Goal: Task Accomplishment & Management: Manage account settings

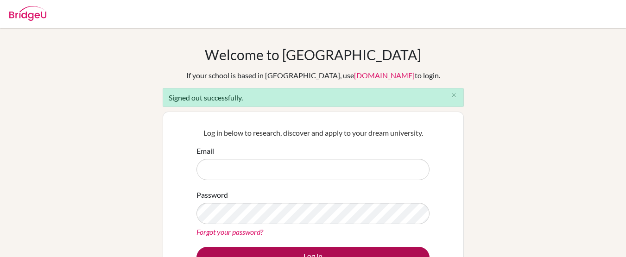
type input "[EMAIL_ADDRESS][DOMAIN_NAME]"
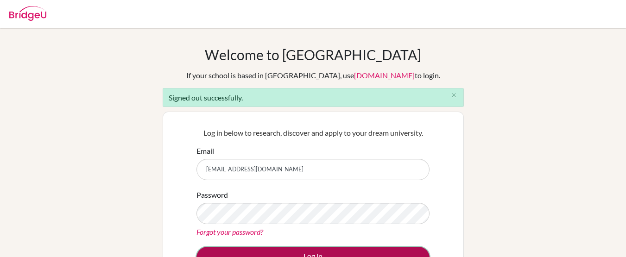
click at [237, 252] on button "Log in" at bounding box center [313, 257] width 233 height 21
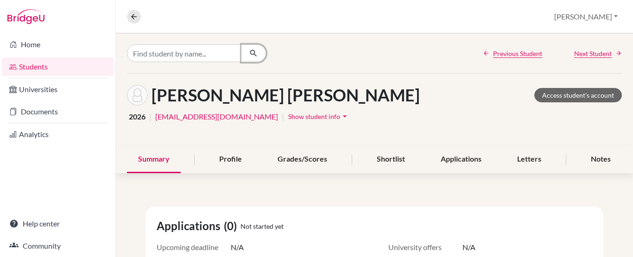
click at [251, 53] on icon "button" at bounding box center [253, 53] width 9 height 9
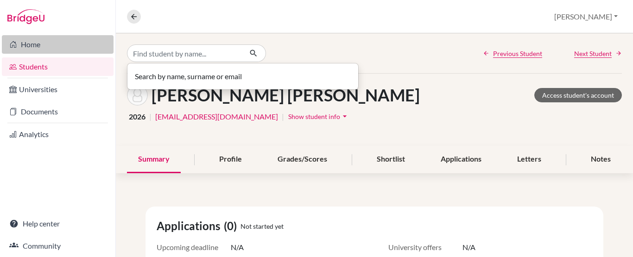
click at [33, 48] on link "Home" at bounding box center [58, 44] width 112 height 19
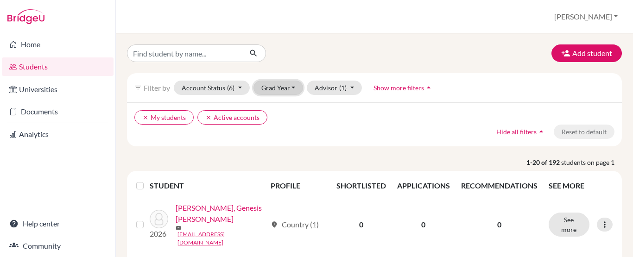
click at [294, 84] on button "Grad Year" at bounding box center [279, 88] width 50 height 14
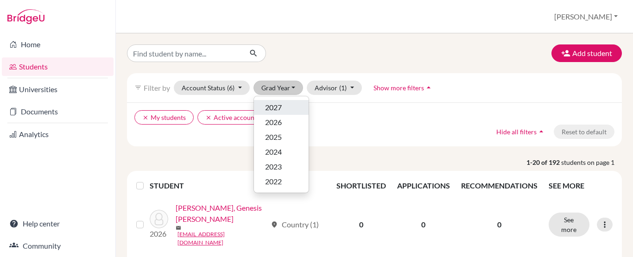
click at [288, 105] on div "2027" at bounding box center [281, 107] width 32 height 11
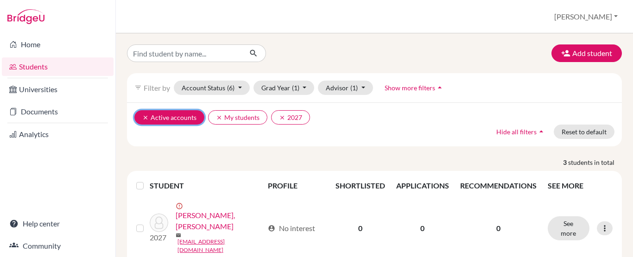
click at [144, 115] on icon "clear" at bounding box center [145, 118] width 6 height 6
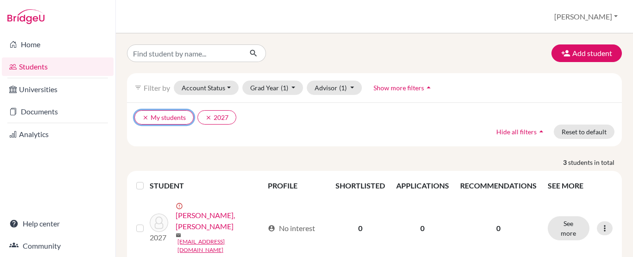
click at [143, 119] on icon "clear" at bounding box center [145, 118] width 6 height 6
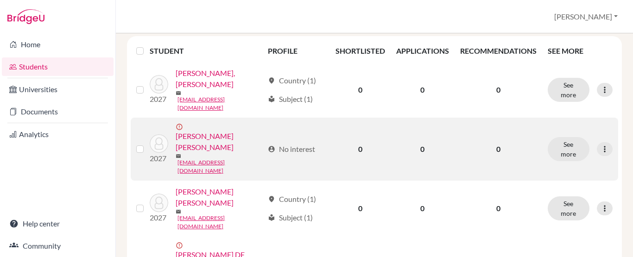
scroll to position [139, 0]
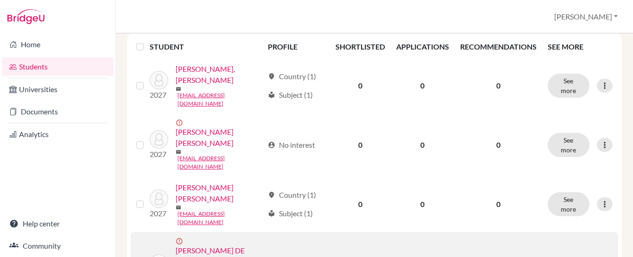
click at [214, 245] on link "CABRERA DE LA ROSA, JORGE OSCAR" at bounding box center [220, 261] width 88 height 33
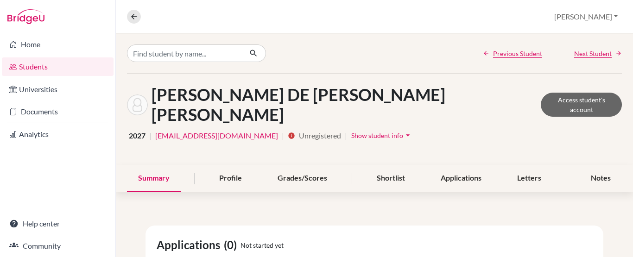
click at [351, 132] on span "Show student info" at bounding box center [377, 136] width 52 height 8
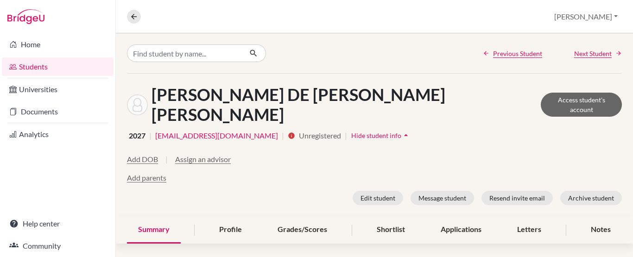
click at [219, 130] on link "[EMAIL_ADDRESS][DOMAIN_NAME]" at bounding box center [216, 135] width 123 height 11
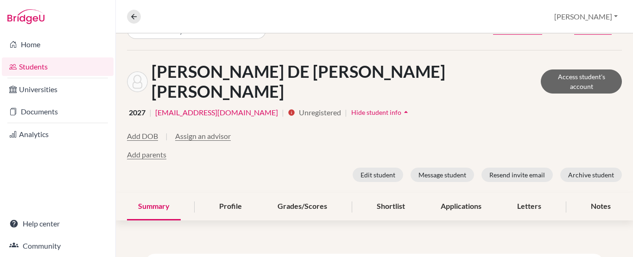
scroll to position [7, 0]
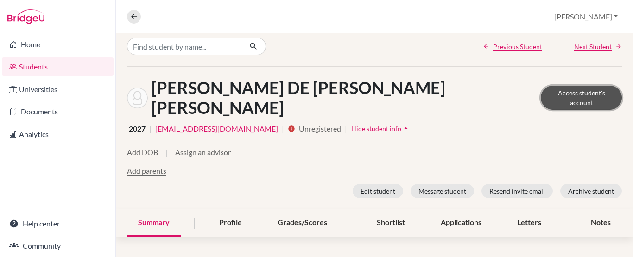
click at [568, 87] on link "Access student's account" at bounding box center [581, 98] width 81 height 24
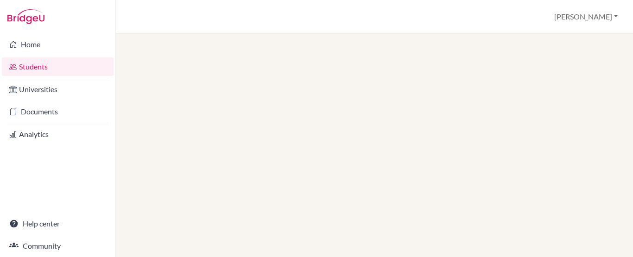
click at [187, 50] on div at bounding box center [374, 145] width 517 height 224
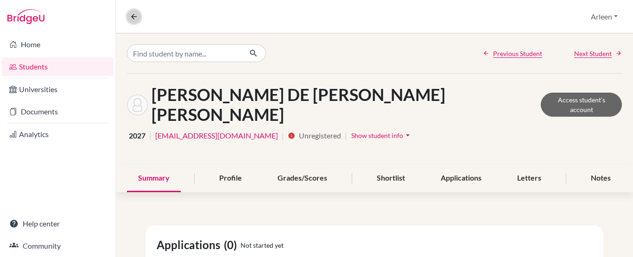
click at [137, 17] on icon at bounding box center [134, 17] width 8 height 8
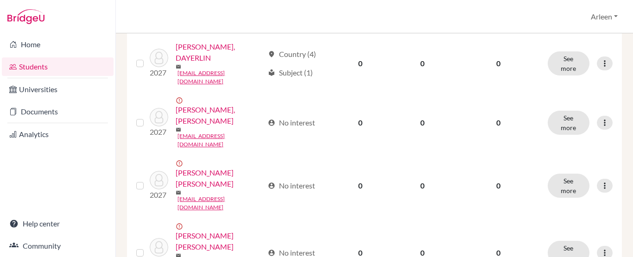
scroll to position [913, 0]
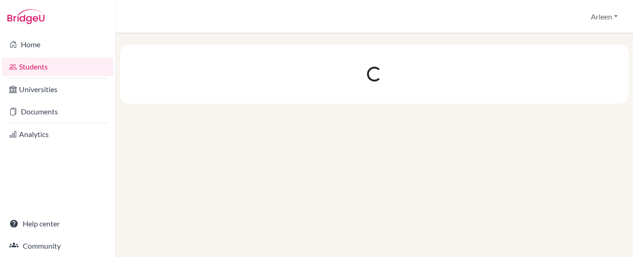
scroll to position [0, 0]
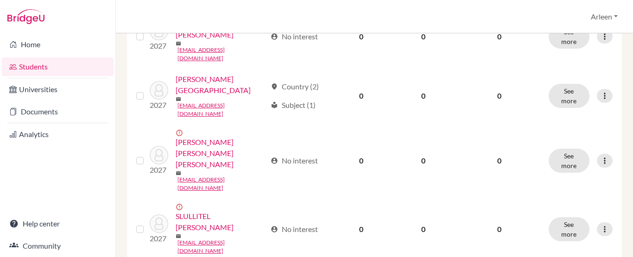
scroll to position [315, 0]
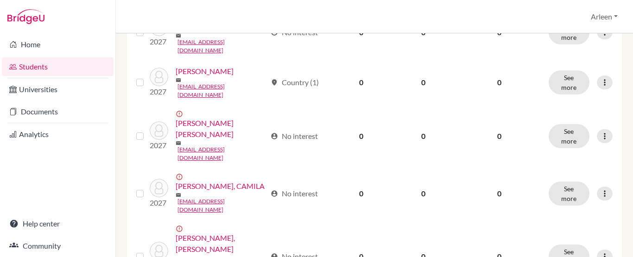
scroll to position [649, 0]
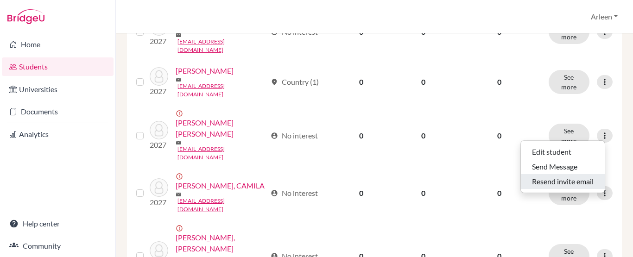
click at [574, 183] on button "Resend invite email" at bounding box center [563, 181] width 84 height 15
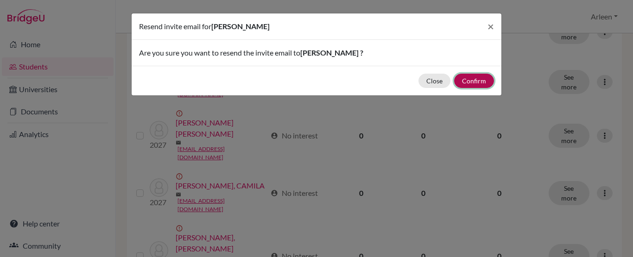
click at [474, 81] on button "Confirm" at bounding box center [474, 81] width 40 height 14
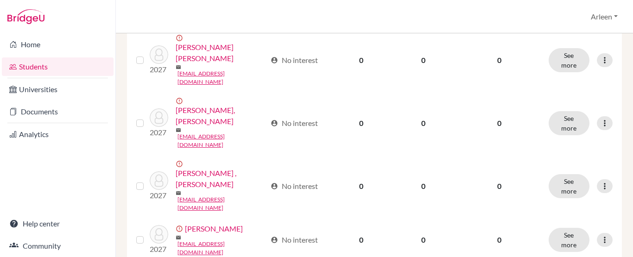
scroll to position [983, 0]
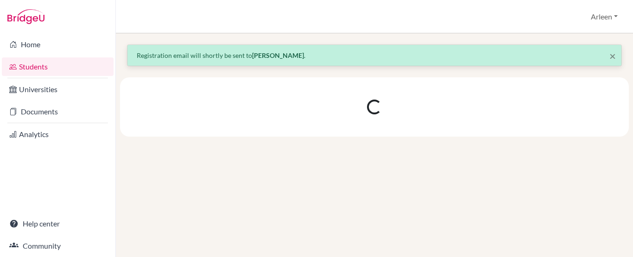
scroll to position [0, 0]
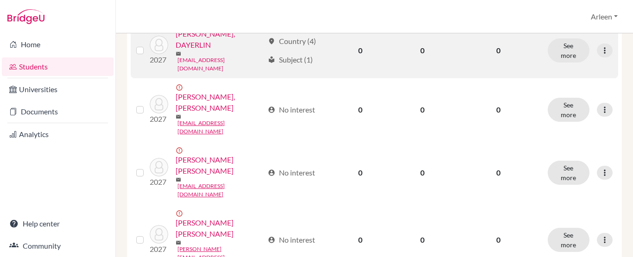
scroll to position [939, 0]
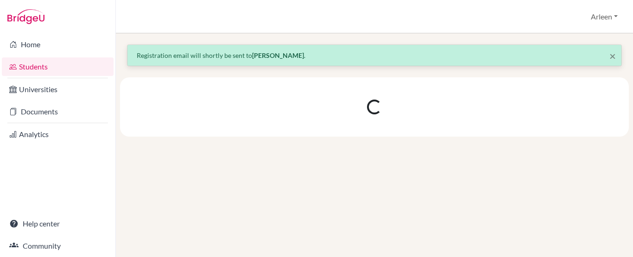
scroll to position [0, 0]
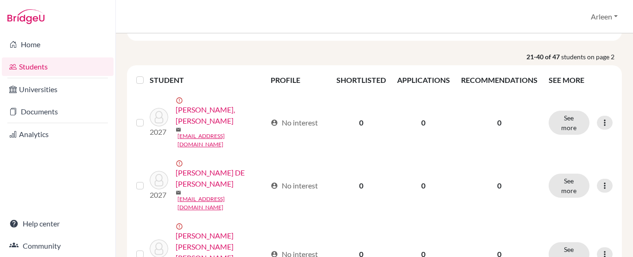
scroll to position [139, 0]
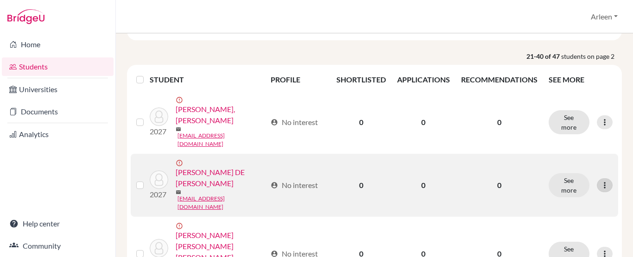
click at [600, 181] on icon at bounding box center [604, 185] width 9 height 9
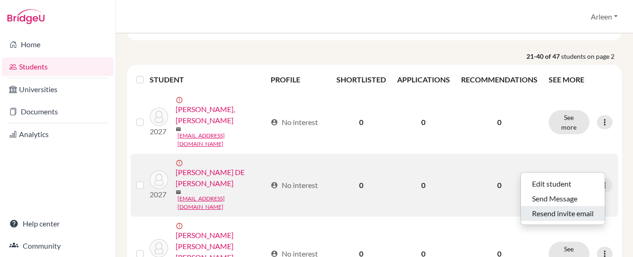
click at [561, 214] on button "Resend invite email" at bounding box center [563, 213] width 84 height 15
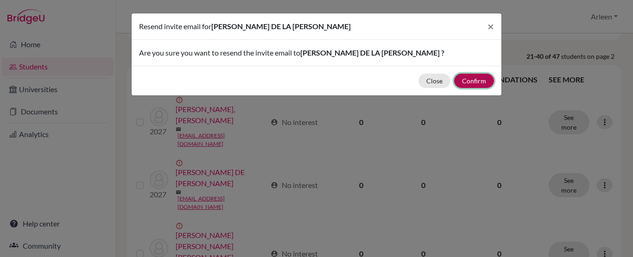
click at [483, 78] on button "Confirm" at bounding box center [474, 81] width 40 height 14
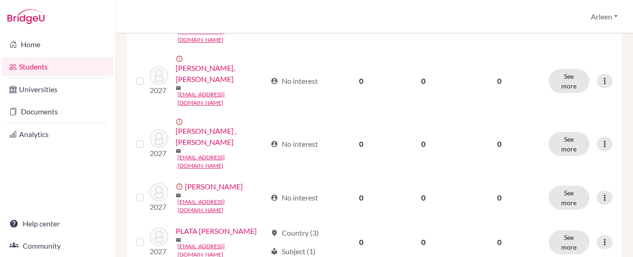
scroll to position [983, 0]
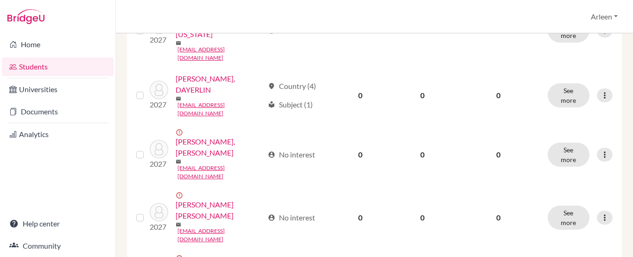
scroll to position [927, 0]
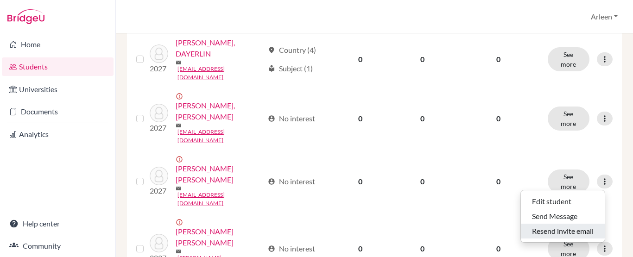
click at [579, 235] on button "Resend invite email" at bounding box center [563, 231] width 84 height 15
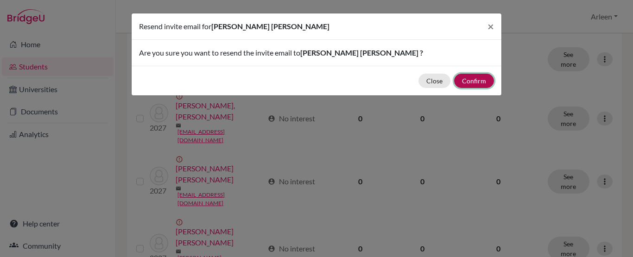
click at [471, 86] on button "Confirm" at bounding box center [474, 81] width 40 height 14
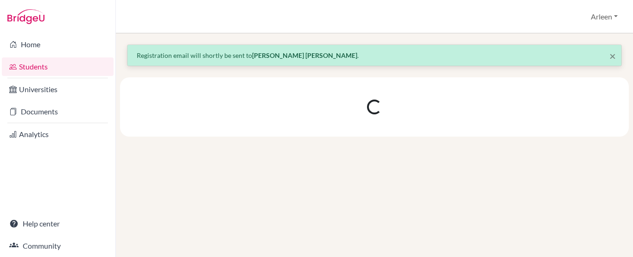
scroll to position [0, 0]
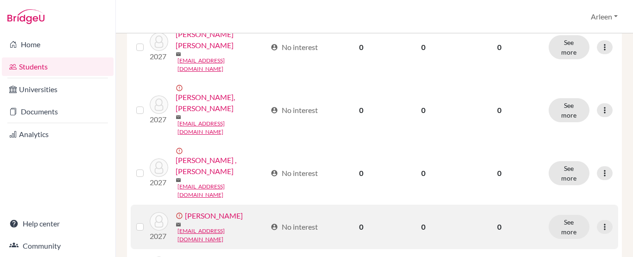
scroll to position [974, 0]
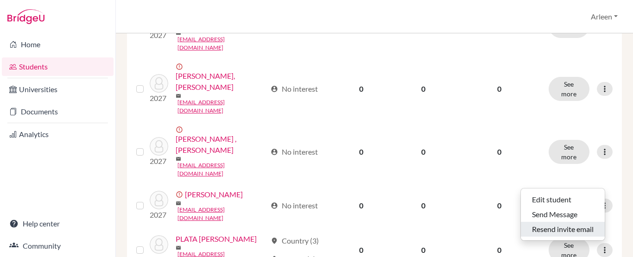
click at [563, 227] on button "Resend invite email" at bounding box center [563, 229] width 84 height 15
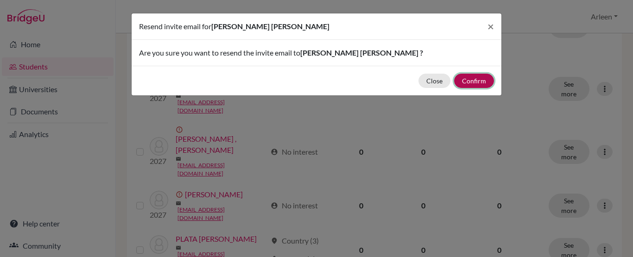
click at [470, 80] on button "Confirm" at bounding box center [474, 81] width 40 height 14
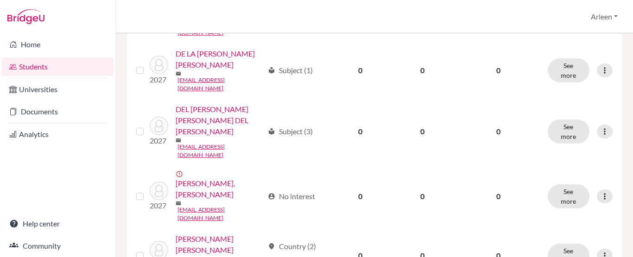
scroll to position [649, 0]
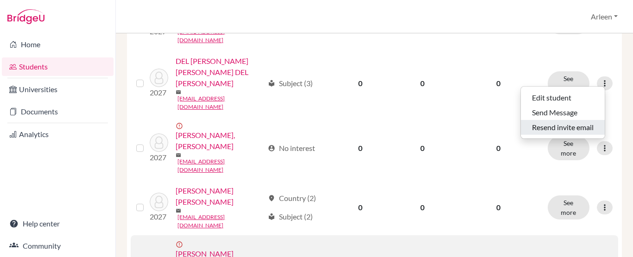
click at [571, 125] on button "Resend invite email" at bounding box center [563, 127] width 84 height 15
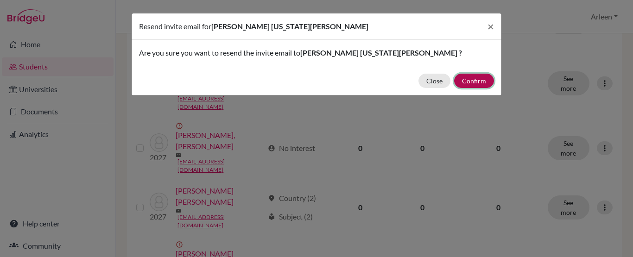
click at [478, 79] on button "Confirm" at bounding box center [474, 81] width 40 height 14
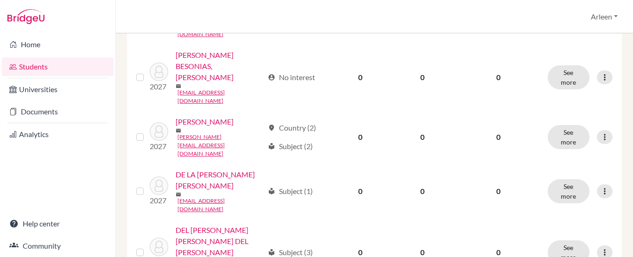
scroll to position [464, 0]
